Goal: Transaction & Acquisition: Register for event/course

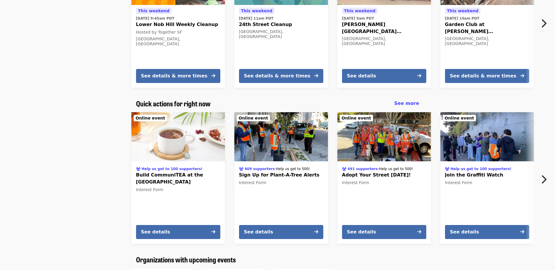
scroll to position [234, 0]
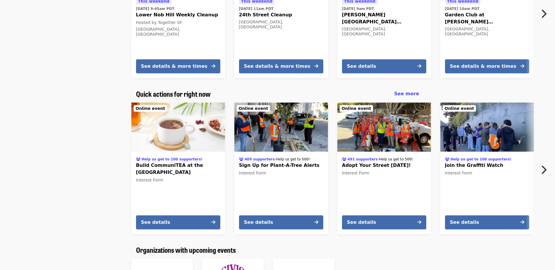
click at [545, 164] on icon "chevron-right icon" at bounding box center [543, 169] width 6 height 11
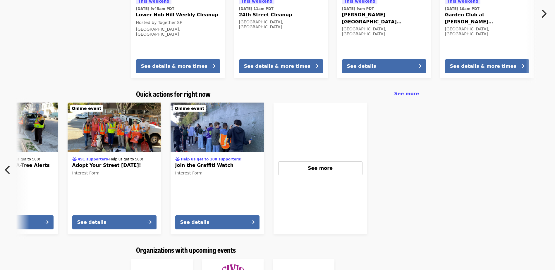
scroll to position [0, 273]
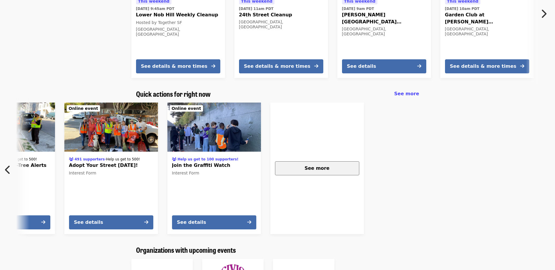
click at [307, 165] on span "See more" at bounding box center [316, 168] width 25 height 6
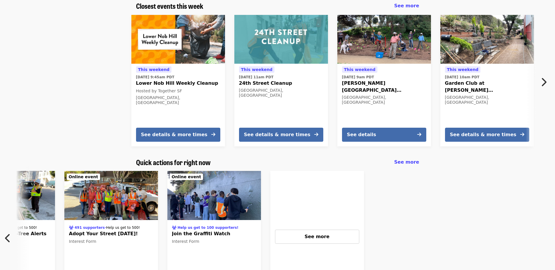
scroll to position [88, 0]
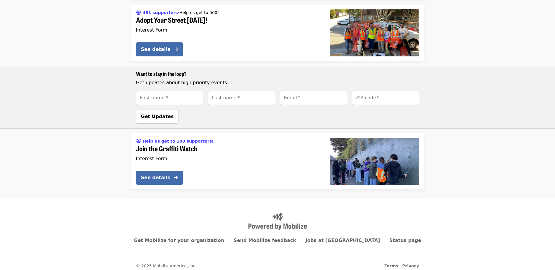
scroll to position [217, 0]
